Goal: Task Accomplishment & Management: Manage account settings

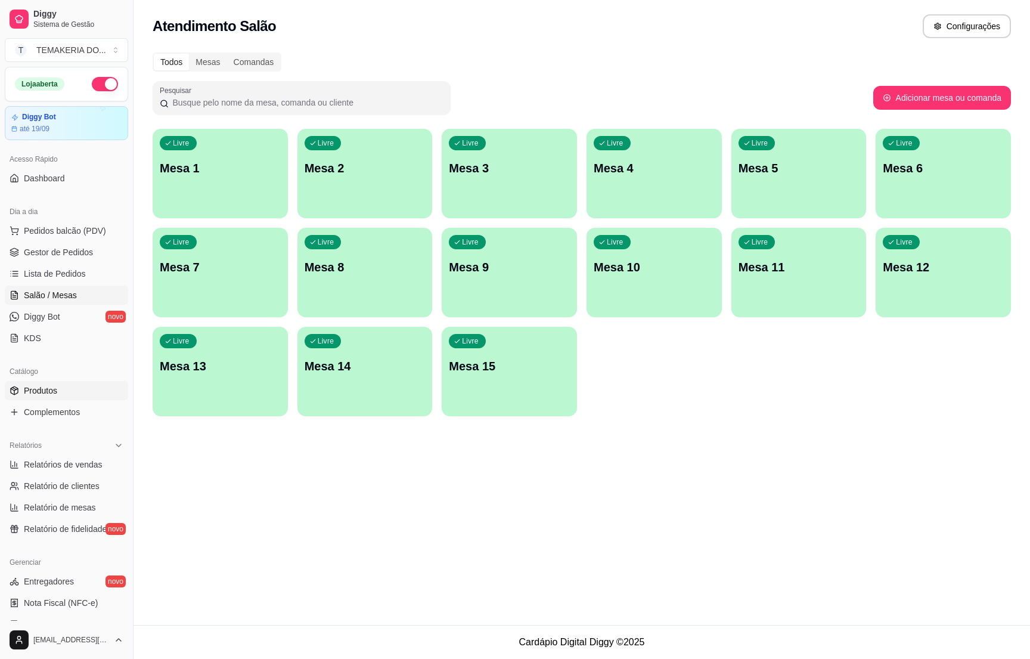
click at [42, 387] on span "Produtos" at bounding box center [40, 390] width 33 height 12
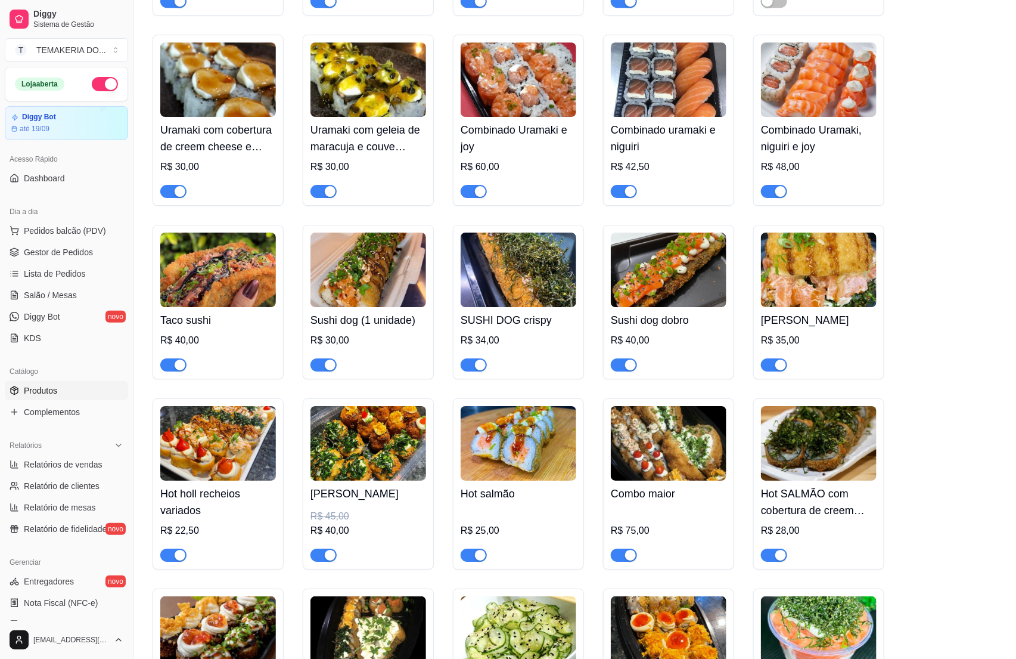
scroll to position [1788, 0]
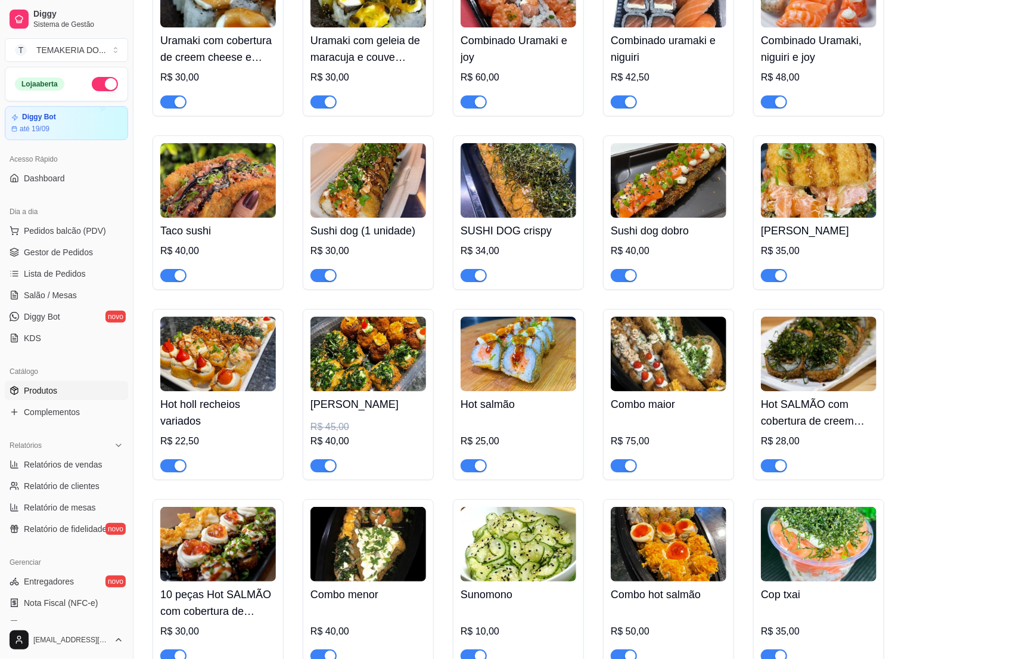
click at [696, 426] on div "Combo maior R$ 75,00" at bounding box center [669, 431] width 116 height 81
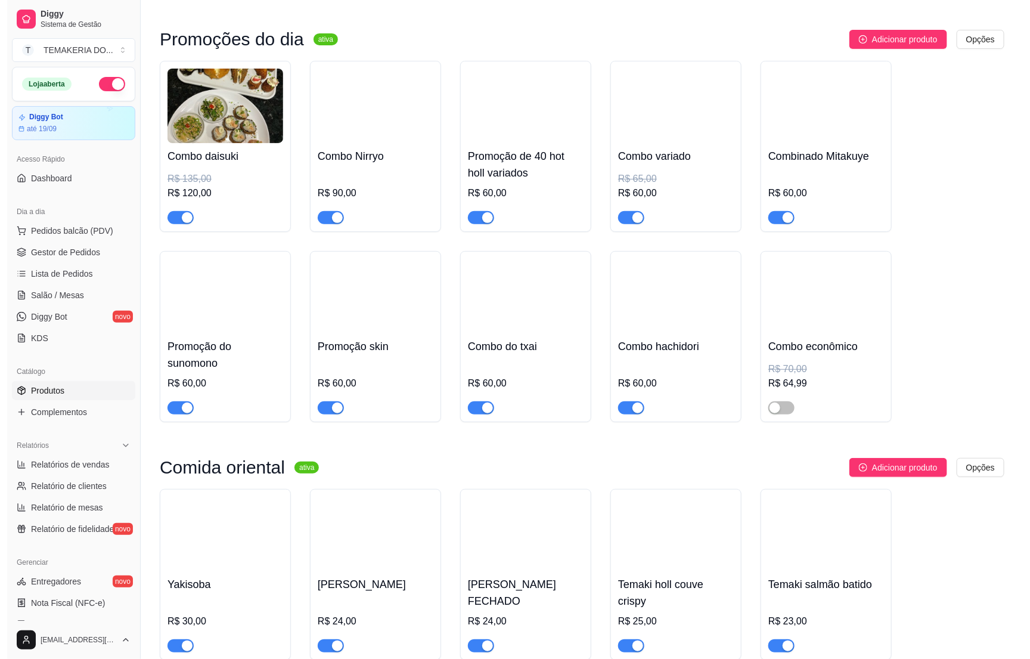
scroll to position [0, 0]
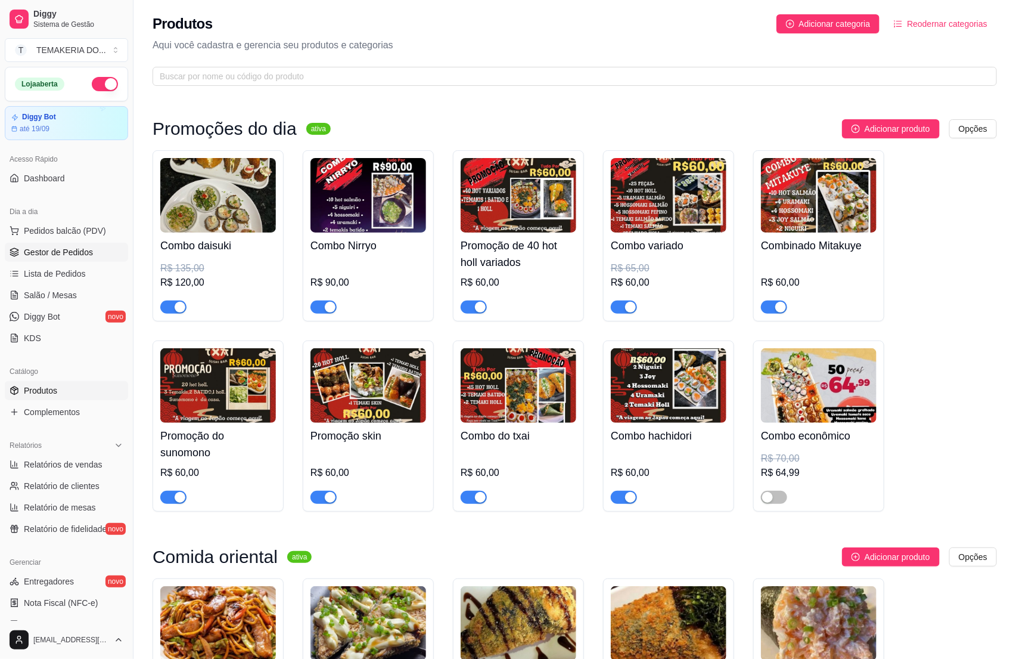
click at [79, 245] on link "Gestor de Pedidos" at bounding box center [66, 252] width 123 height 19
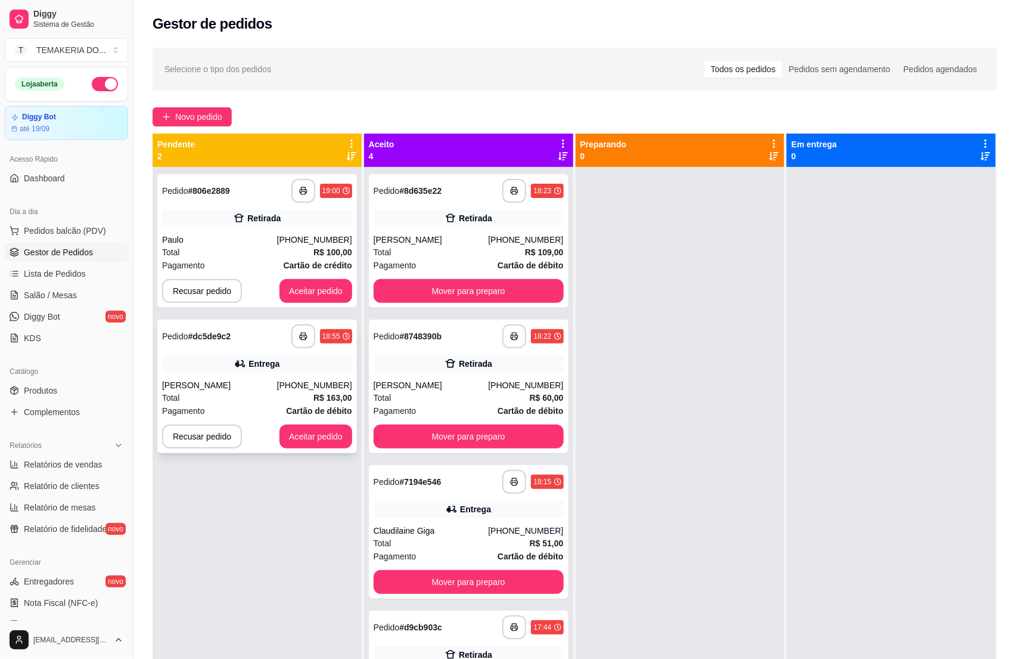
click at [249, 374] on div "**********" at bounding box center [257, 386] width 200 height 134
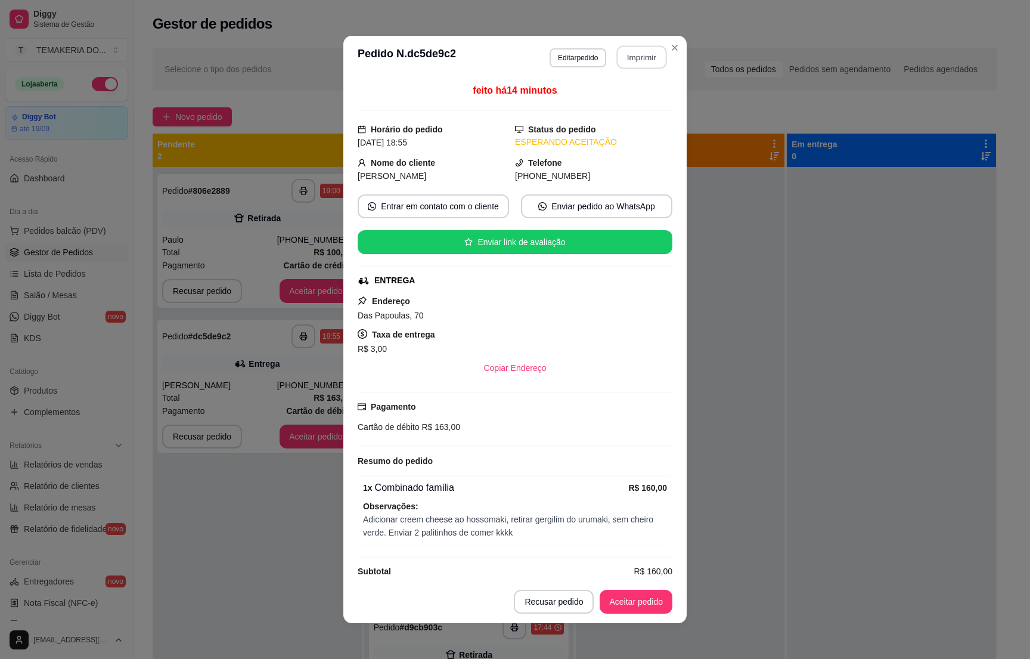
click at [632, 63] on button "Imprimir" at bounding box center [642, 57] width 50 height 23
click at [625, 608] on button "Aceitar pedido" at bounding box center [636, 601] width 73 height 24
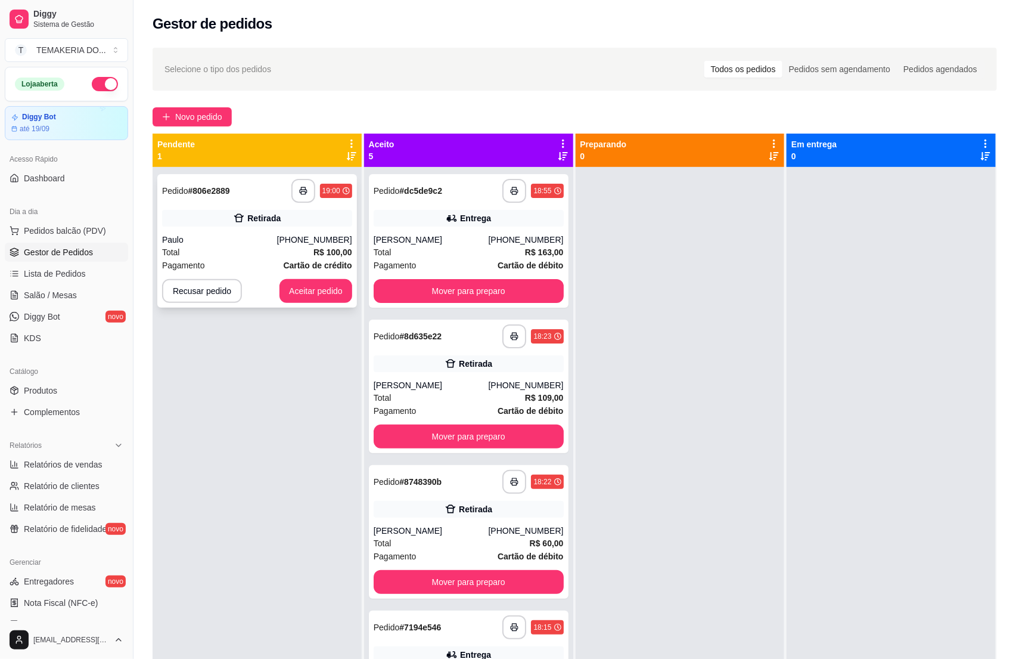
click at [238, 238] on div "Paulo" at bounding box center [219, 240] width 115 height 12
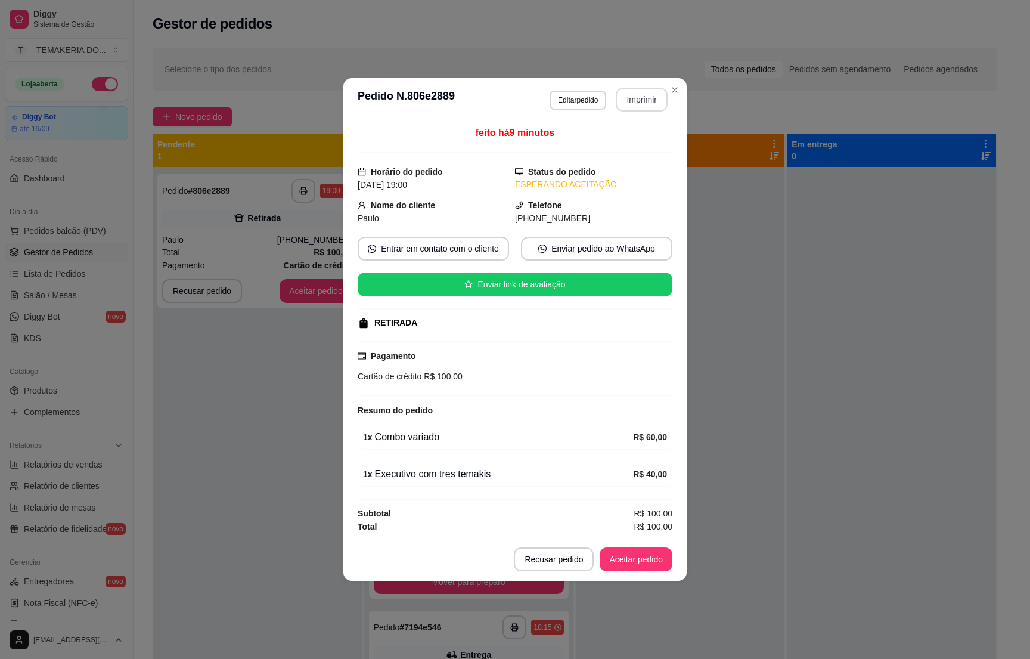
click at [635, 97] on button "Imprimir" at bounding box center [642, 100] width 52 height 24
click at [615, 567] on button "Aceitar pedido" at bounding box center [636, 559] width 73 height 24
click at [615, 564] on button "Aceitar pedido" at bounding box center [636, 559] width 73 height 24
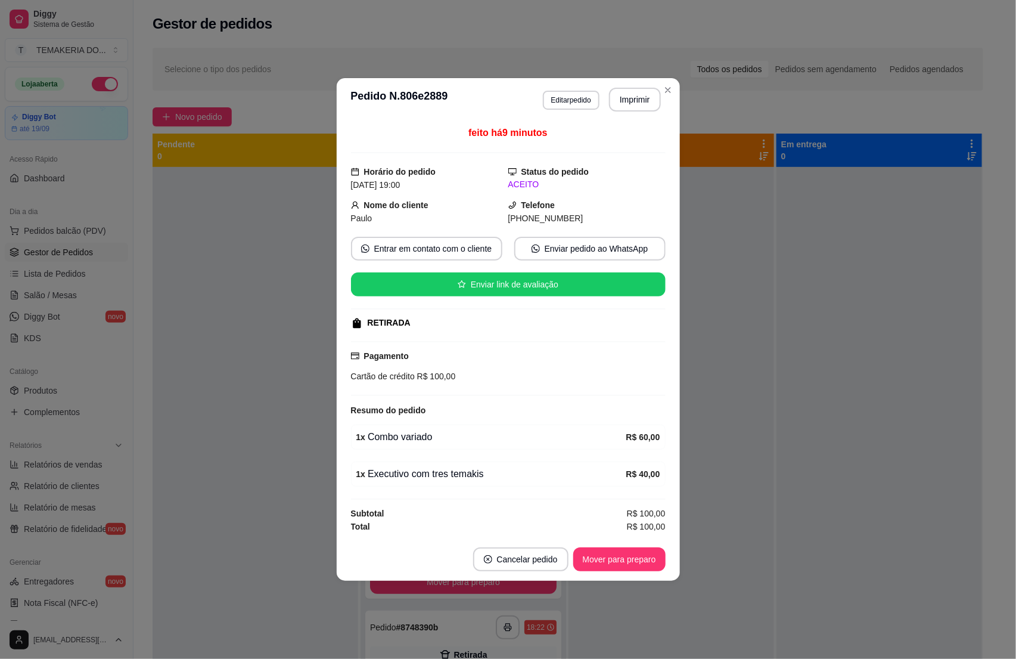
click at [292, 473] on div at bounding box center [256, 496] width 206 height 659
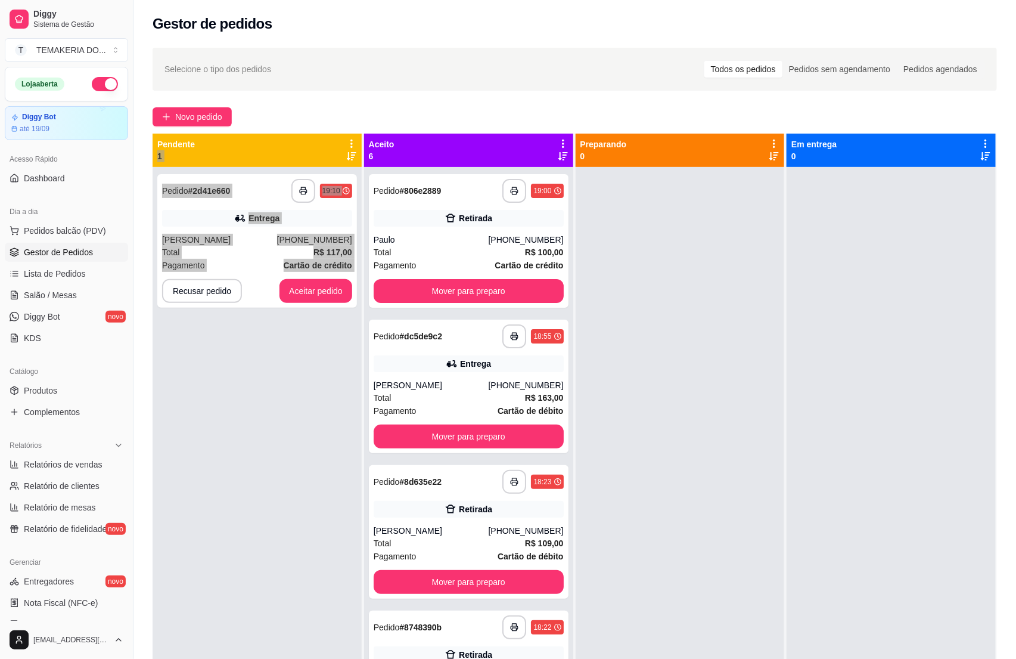
click at [303, 474] on div "**********" at bounding box center [257, 496] width 209 height 659
click at [242, 251] on div "Total R$ 117,00" at bounding box center [257, 252] width 190 height 13
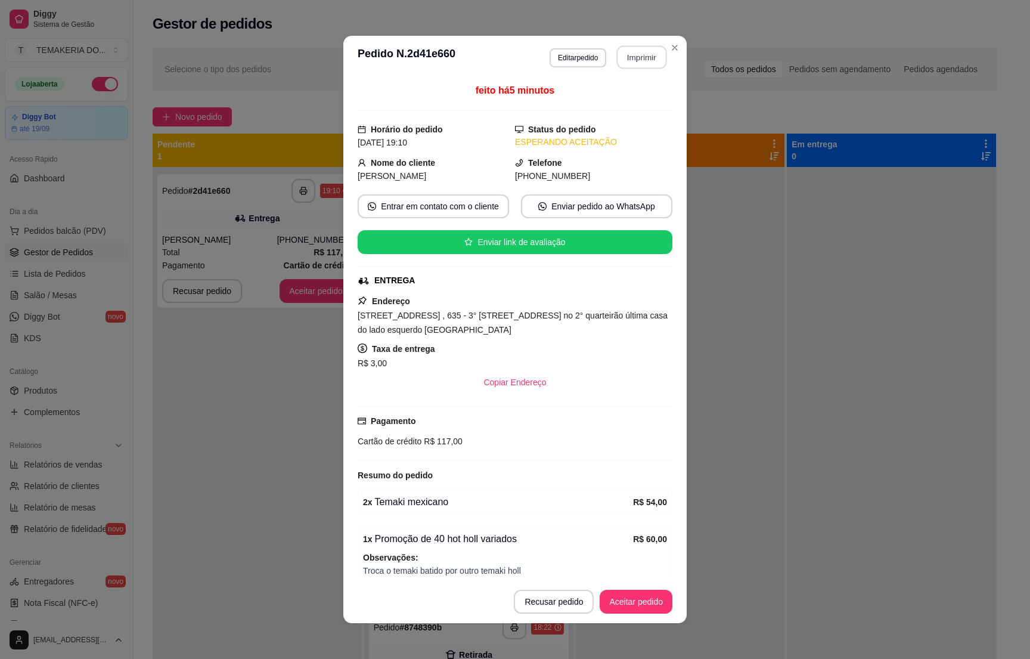
click at [635, 61] on button "Imprimir" at bounding box center [642, 57] width 50 height 23
click at [612, 604] on button "Aceitar pedido" at bounding box center [636, 601] width 73 height 24
